Goal: Information Seeking & Learning: Learn about a topic

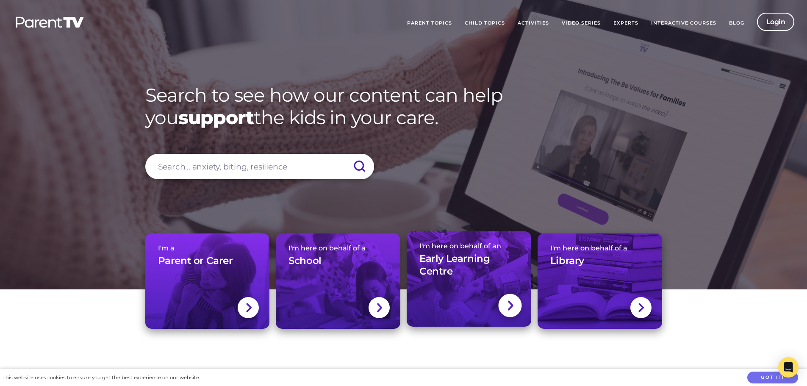
click at [454, 269] on h3 "Early Learning Centre" at bounding box center [468, 264] width 99 height 25
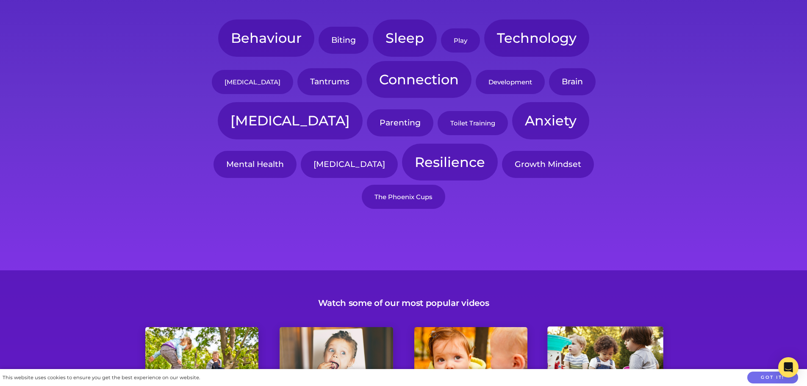
scroll to position [1610, 0]
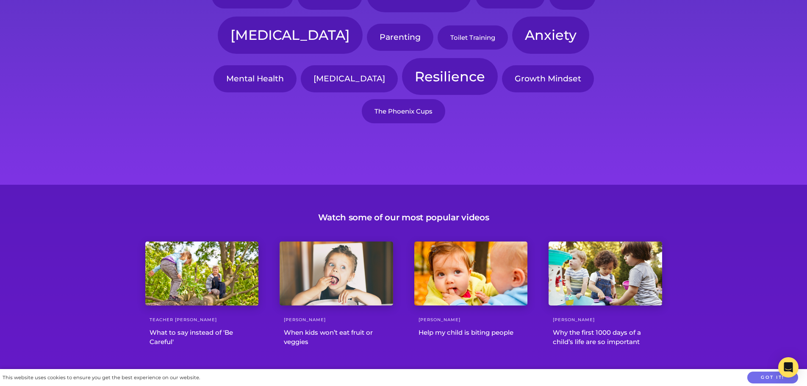
click at [784, 267] on div "Watch some of our most popular videos Teacher [PERSON_NAME] What to say instead…" at bounding box center [403, 280] width 807 height 190
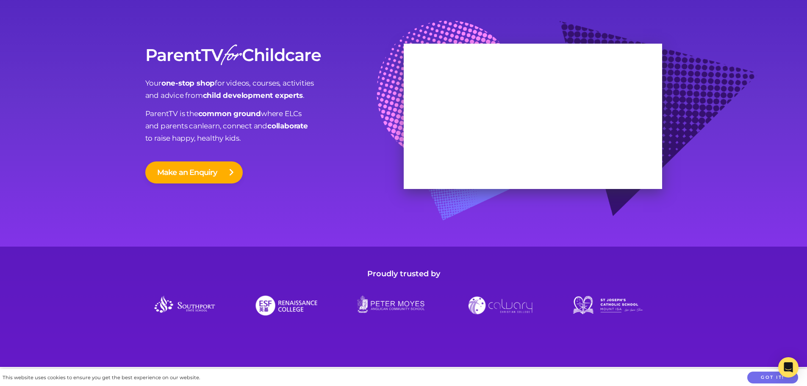
scroll to position [0, 0]
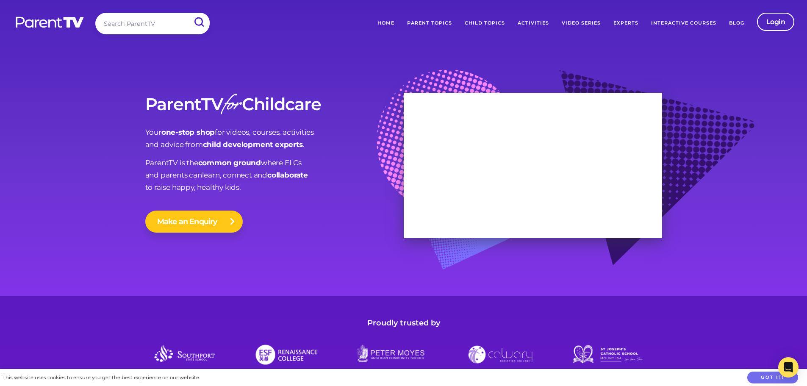
click at [192, 230] on button "Make an Enquiry" at bounding box center [193, 222] width 97 height 22
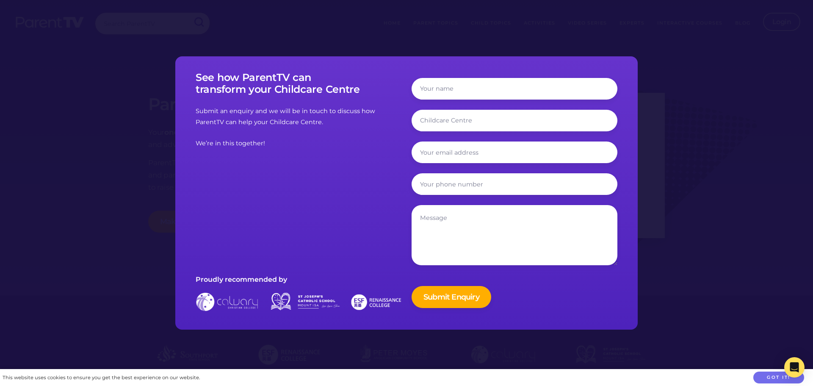
click at [125, 126] on div at bounding box center [406, 193] width 813 height 386
